Goal: Communication & Community: Answer question/provide support

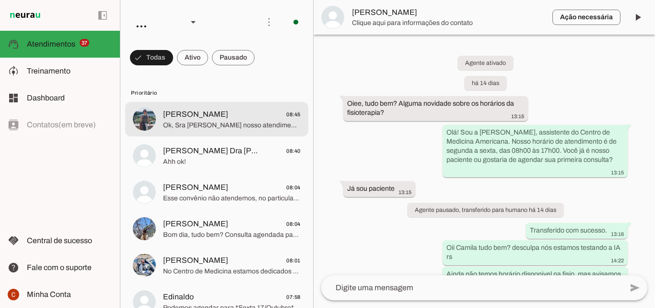
click at [256, 128] on span "Ok, Sra [PERSON_NAME] nosso atendimento é através do reembolso, porém é aquele …" at bounding box center [232, 125] width 138 height 10
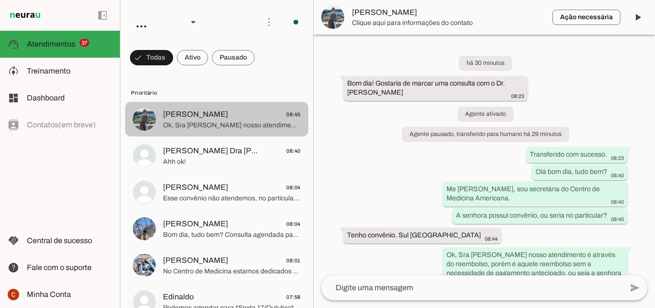
scroll to position [103, 0]
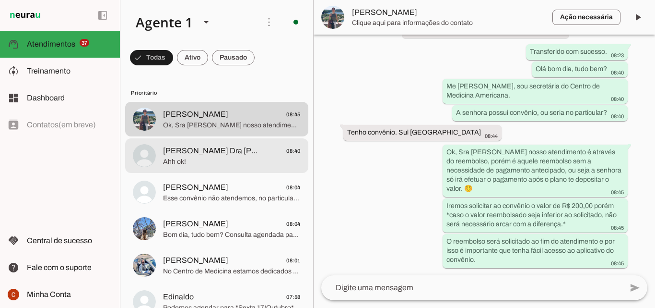
click at [206, 151] on span "[PERSON_NAME] Dra [PERSON_NAME]" at bounding box center [212, 151] width 99 height 12
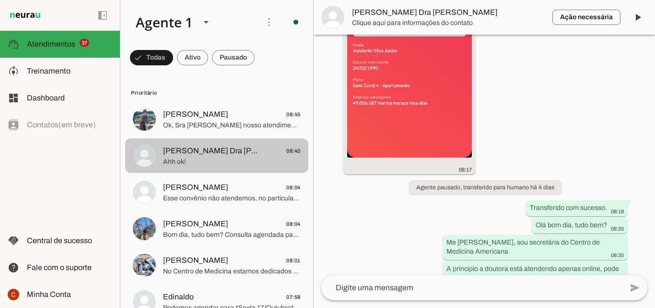
scroll to position [780, 0]
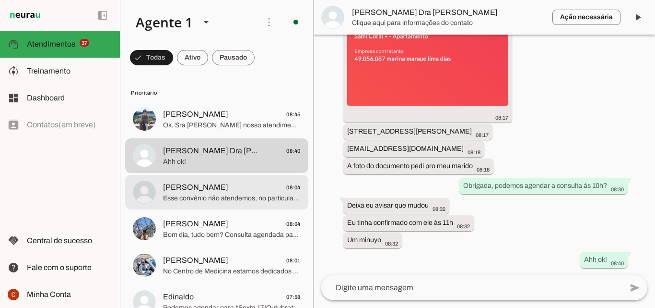
click at [228, 190] on span "[PERSON_NAME]" at bounding box center [195, 187] width 65 height 12
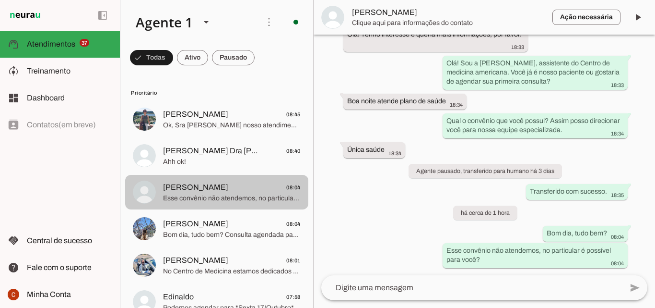
scroll to position [69, 0]
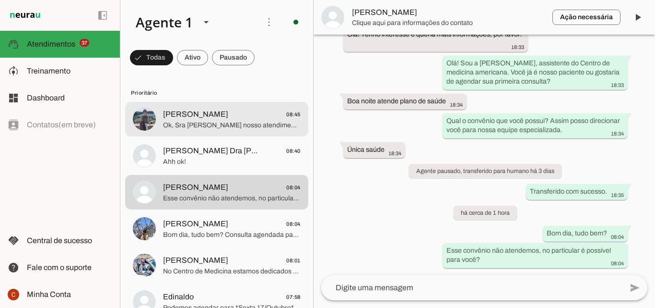
click at [195, 110] on span "[PERSON_NAME]" at bounding box center [195, 114] width 65 height 12
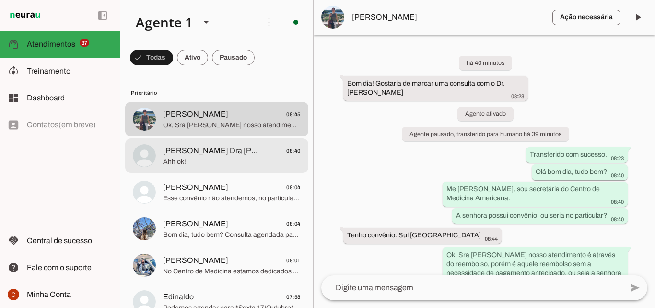
click at [216, 157] on span "Ahh ok!" at bounding box center [232, 162] width 138 height 10
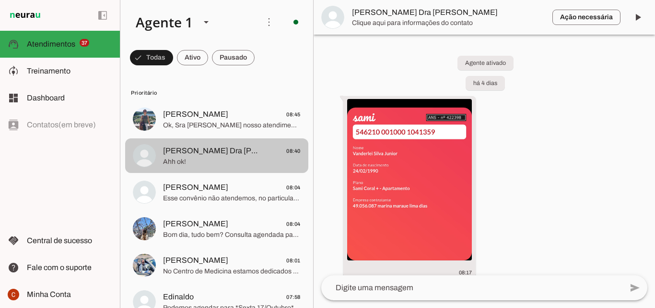
scroll to position [780, 0]
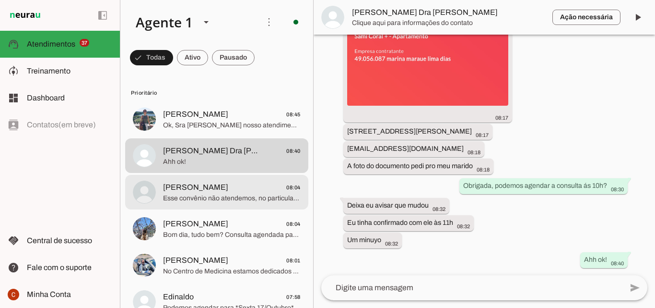
click at [243, 189] on span "Joaopaulo Ambrosio 08:04" at bounding box center [232, 187] width 138 height 12
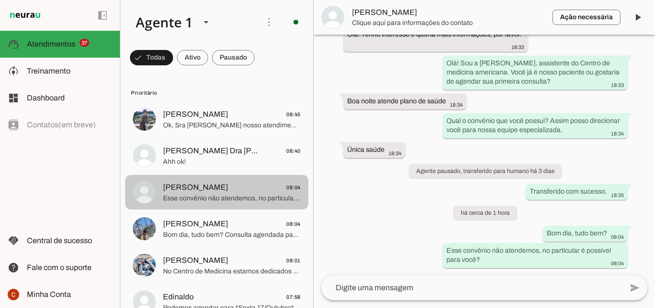
scroll to position [69, 0]
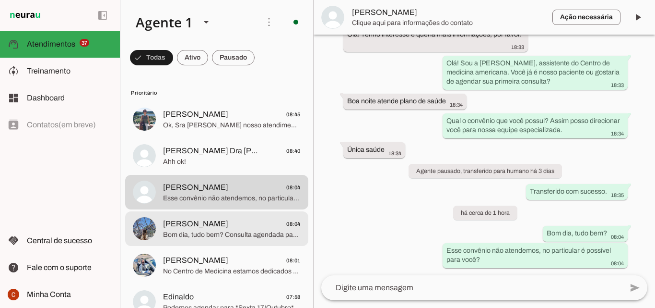
click at [249, 239] on div at bounding box center [232, 229] width 138 height 24
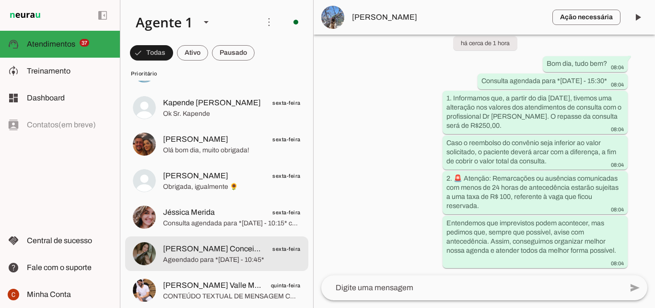
scroll to position [304, 0]
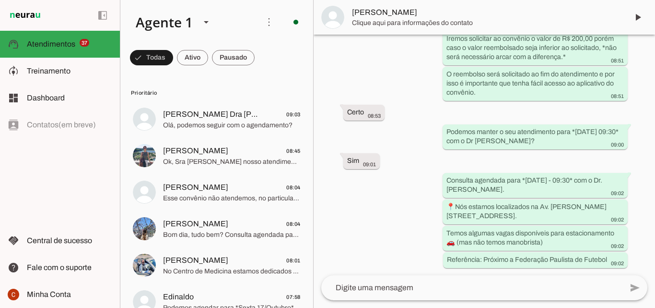
scroll to position [340, 0]
